Goal: Information Seeking & Learning: Get advice/opinions

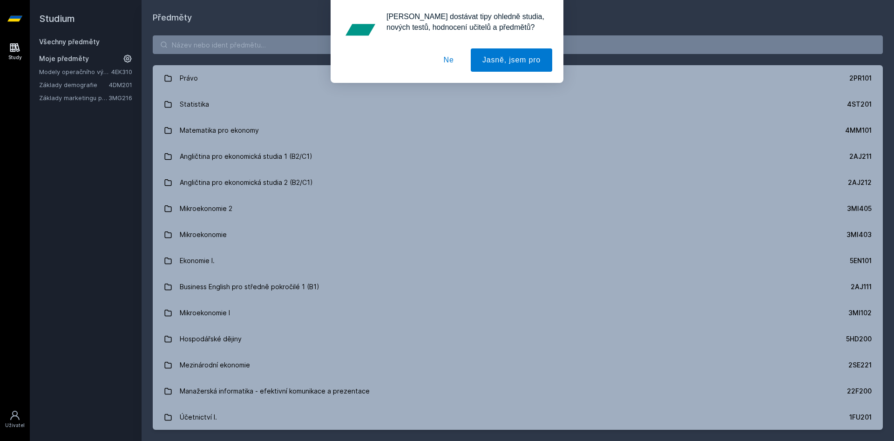
click at [448, 57] on button "Ne" at bounding box center [449, 59] width 34 height 23
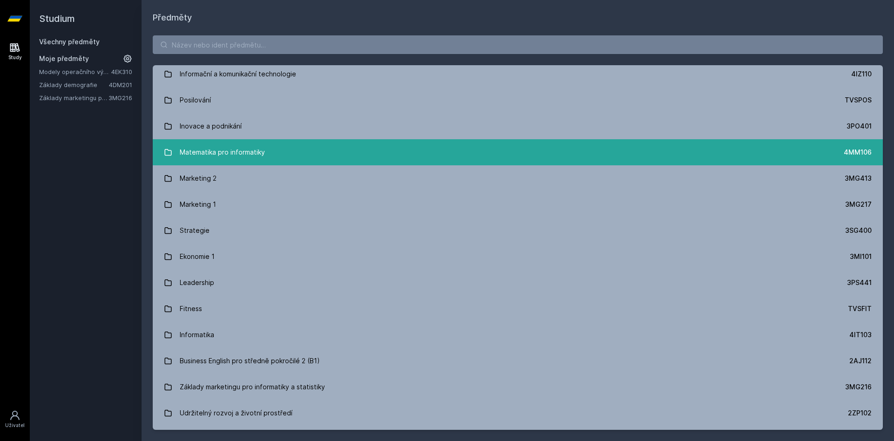
scroll to position [726, 0]
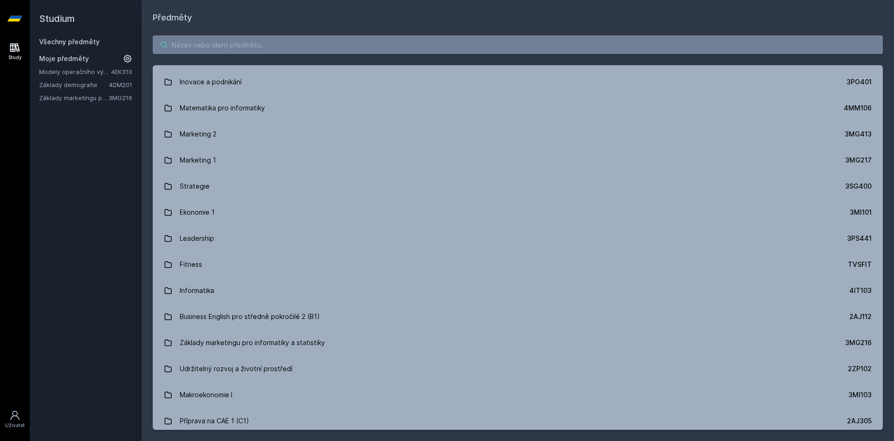
click at [277, 51] on input "search" at bounding box center [518, 44] width 730 height 19
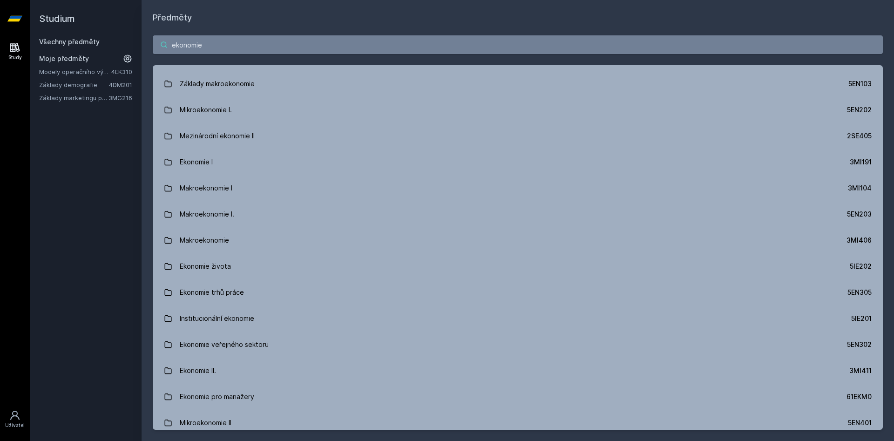
scroll to position [335, 0]
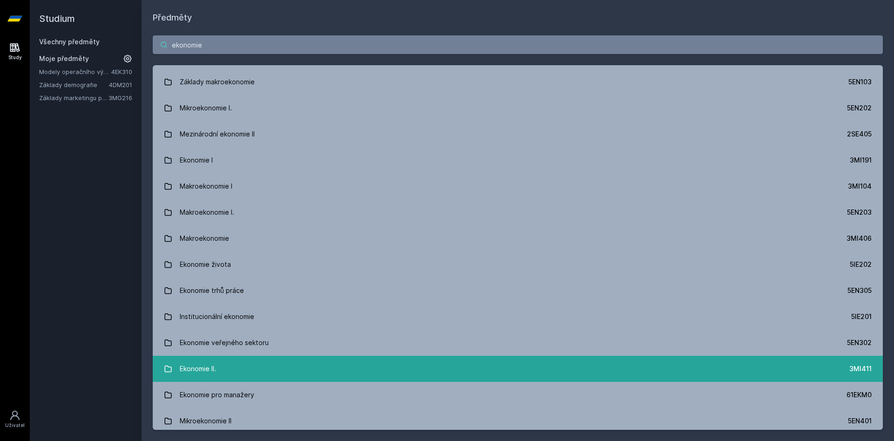
type input "ekonomie"
click at [270, 373] on link "Ekonomie II. 3MI411" at bounding box center [518, 369] width 730 height 26
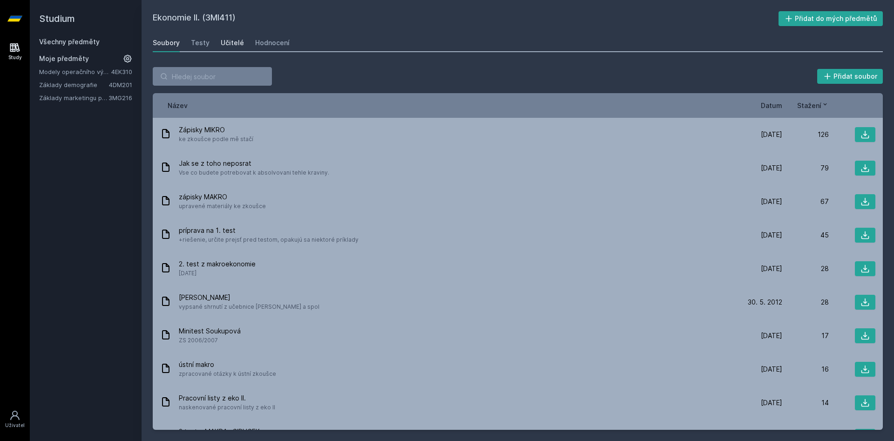
click at [226, 40] on div "Učitelé" at bounding box center [232, 42] width 23 height 9
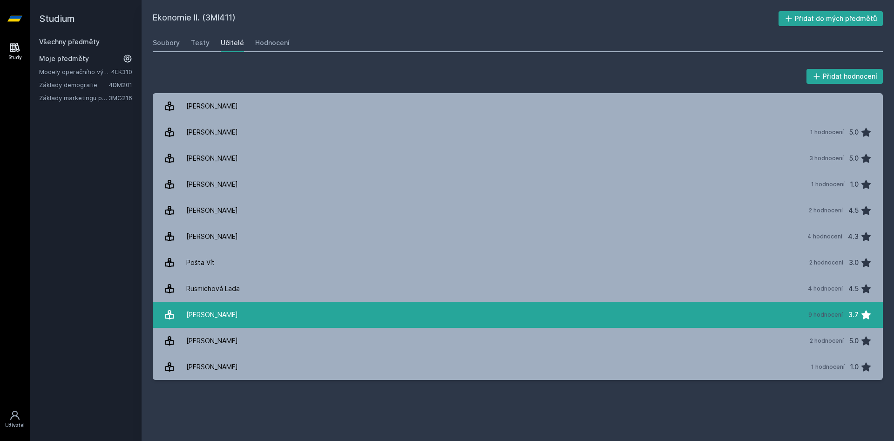
click at [254, 319] on link "[PERSON_NAME] 9 hodnocení 3.7" at bounding box center [518, 315] width 730 height 26
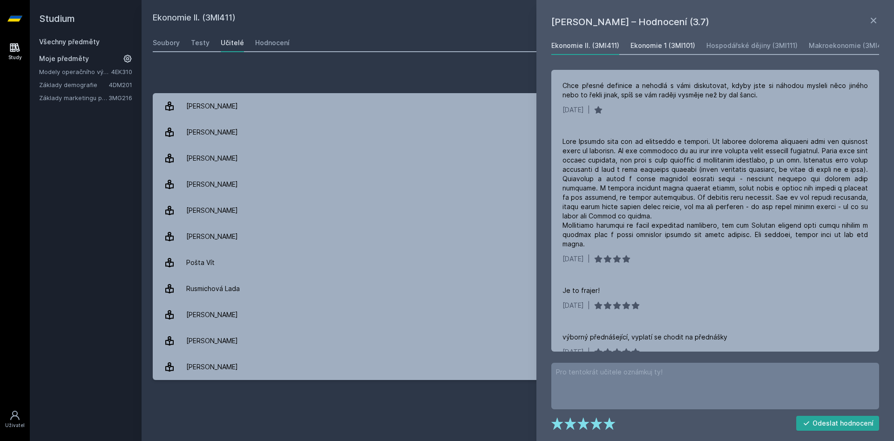
click at [678, 52] on link "Ekonomie 1 (3MI101)" at bounding box center [662, 45] width 65 height 19
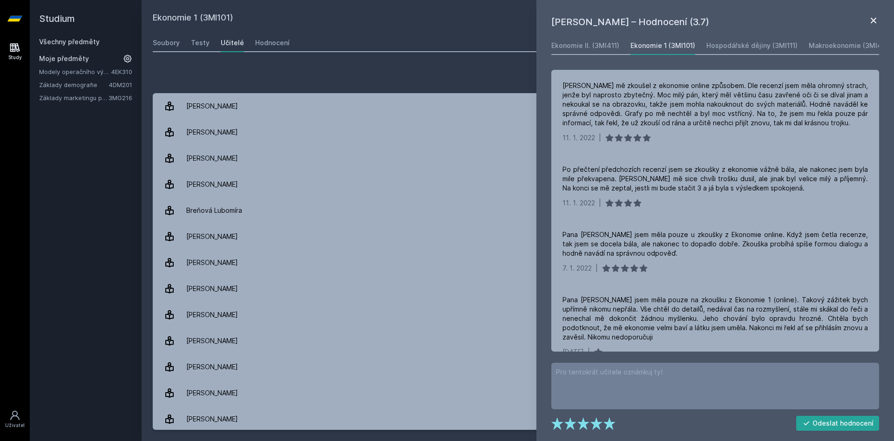
click at [873, 20] on icon at bounding box center [874, 21] width 6 height 6
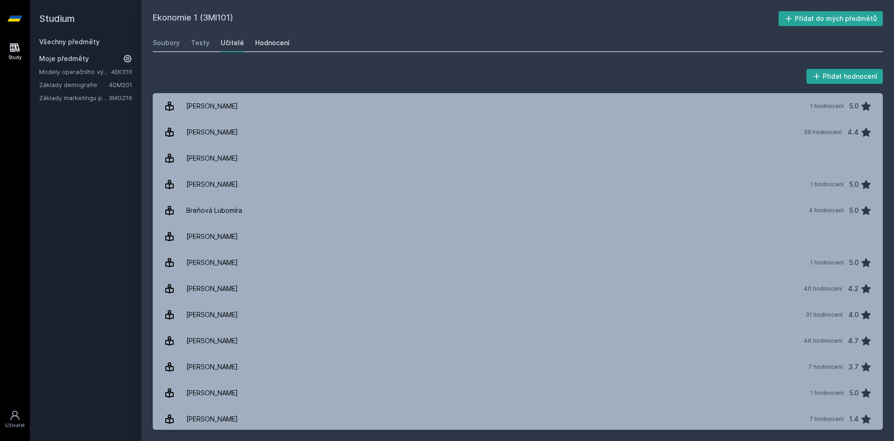
click at [275, 41] on div "Hodnocení" at bounding box center [272, 42] width 34 height 9
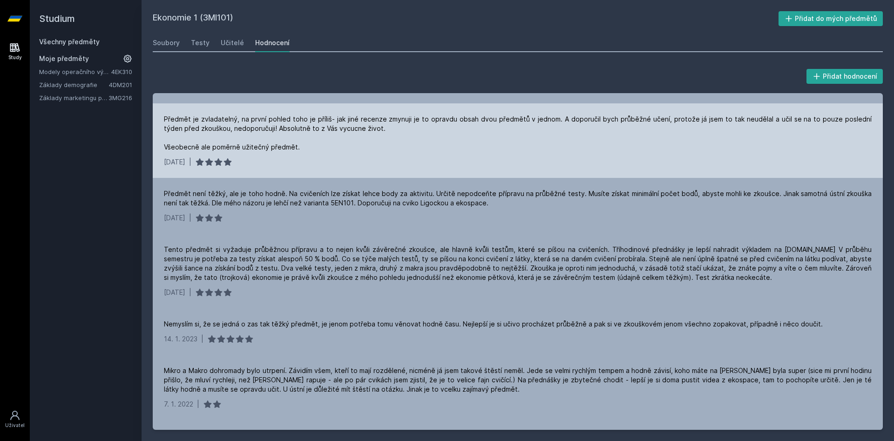
scroll to position [503, 0]
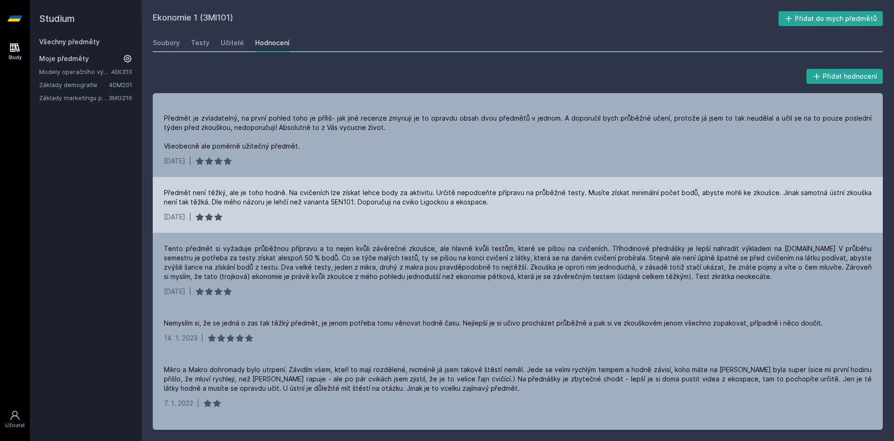
click at [470, 226] on div "Předmět není těžký, ale je toho hodně. Na cvičeních lze získat lehce body za ak…" at bounding box center [518, 205] width 730 height 56
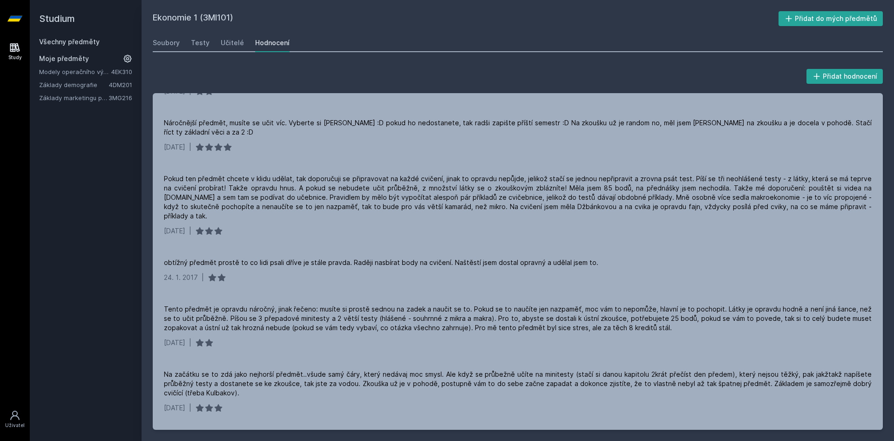
scroll to position [1564, 0]
